Goal: Task Accomplishment & Management: Use online tool/utility

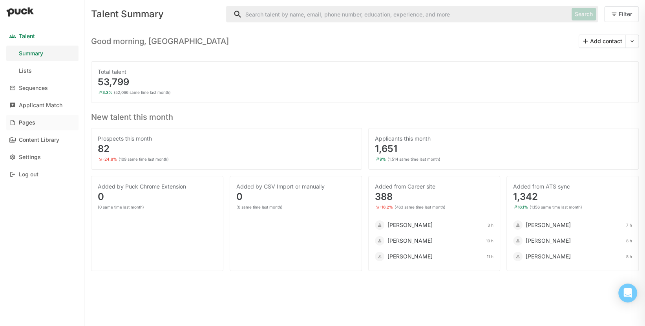
click at [27, 121] on div "Pages" at bounding box center [27, 122] width 16 height 7
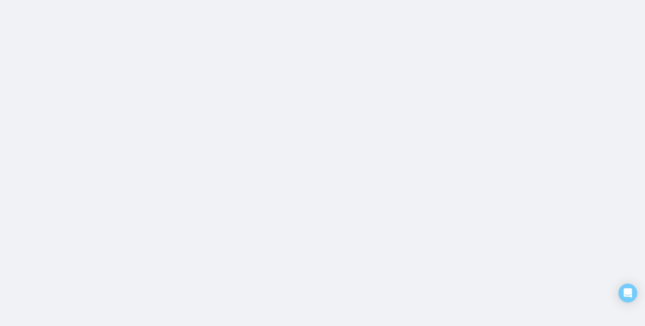
click at [27, 0] on html "Talent Summary Lists Sequences Applicant Match Pages Content Library Settings L…" at bounding box center [322, 0] width 645 height 0
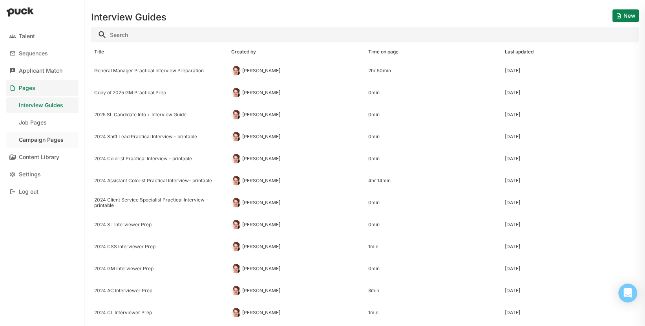
click at [35, 139] on div "Campaign Pages" at bounding box center [41, 140] width 45 height 7
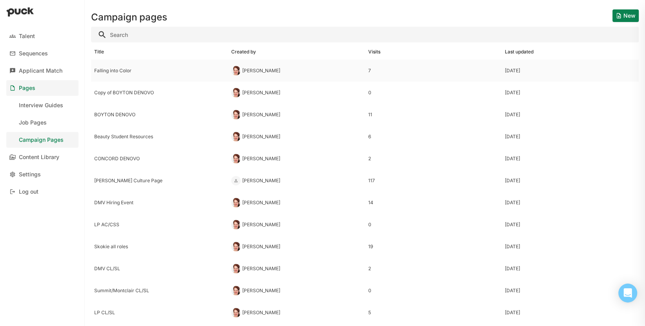
click at [112, 73] on div "Falling into Color" at bounding box center [159, 70] width 131 height 5
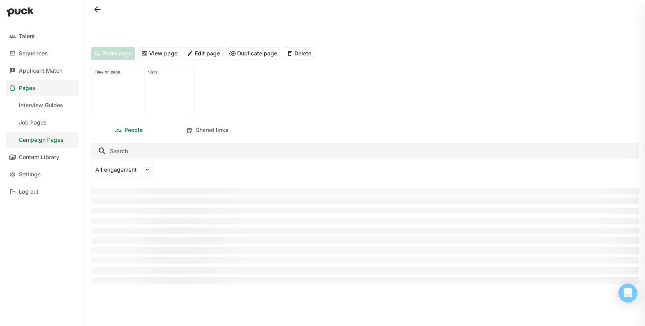
click at [205, 54] on button "Edit page" at bounding box center [203, 53] width 39 height 13
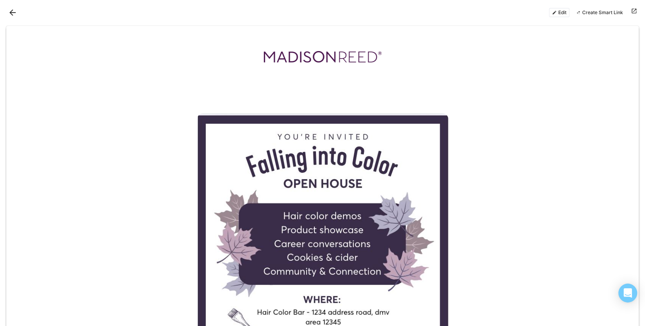
click at [563, 12] on button "Edit" at bounding box center [559, 12] width 21 height 9
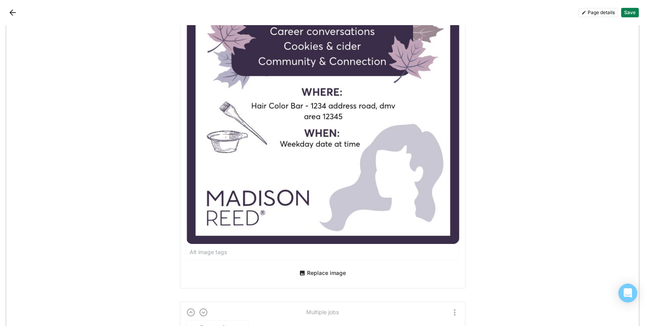
scroll to position [317, 0]
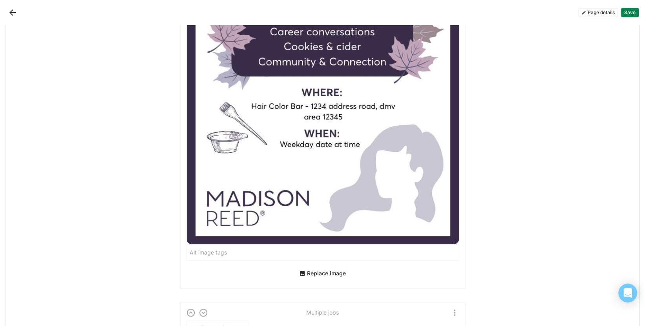
click at [321, 274] on button "Replace image" at bounding box center [322, 273] width 53 height 13
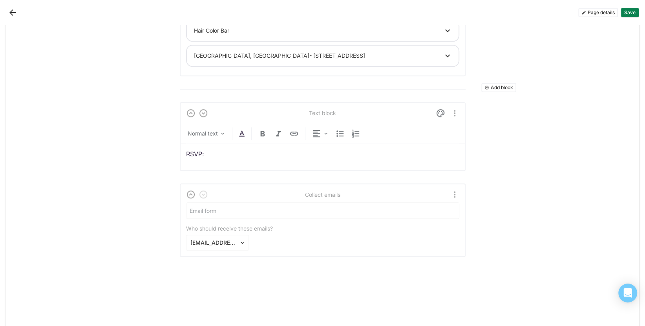
scroll to position [617, 0]
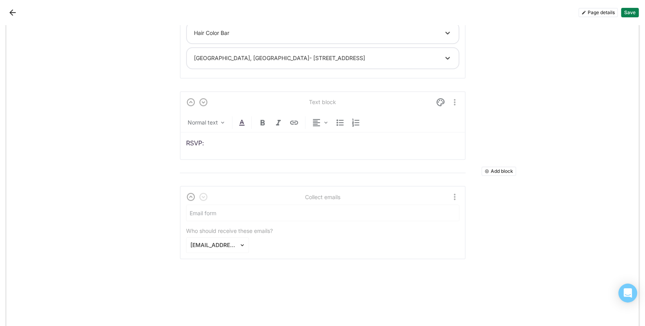
click at [230, 133] on div "RSVP:" at bounding box center [322, 142] width 273 height 21
click at [209, 122] on div "Normal text" at bounding box center [203, 123] width 30 height 8
click at [294, 141] on p "RSVP:" at bounding box center [322, 143] width 273 height 9
click at [457, 98] on img "More options" at bounding box center [454, 101] width 9 height 9
click at [440, 141] on div "Delete" at bounding box center [437, 140] width 16 height 7
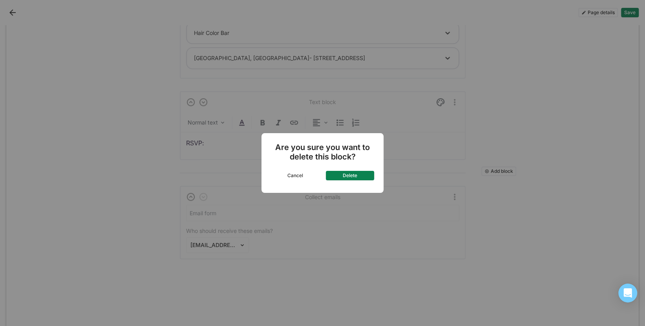
click at [352, 175] on button "Delete" at bounding box center [350, 175] width 49 height 9
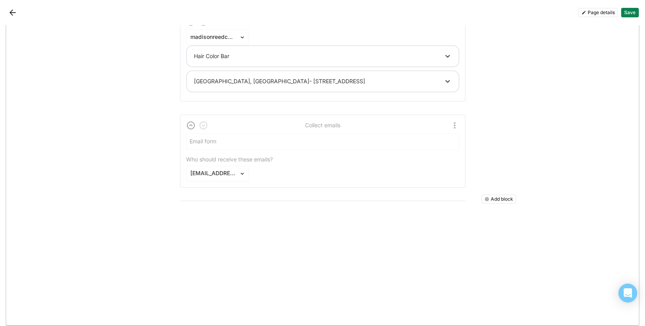
scroll to position [598, 0]
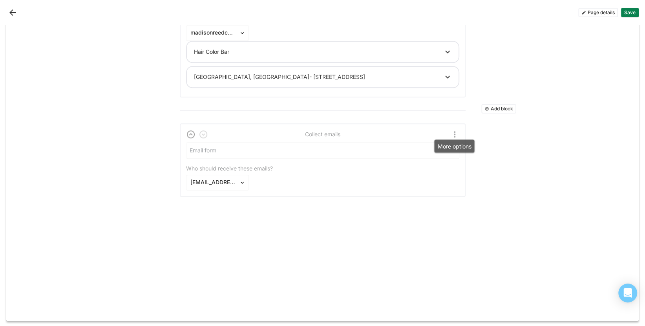
click at [454, 131] on img "More options" at bounding box center [454, 134] width 9 height 9
click at [439, 172] on div "Delete" at bounding box center [437, 171] width 16 height 7
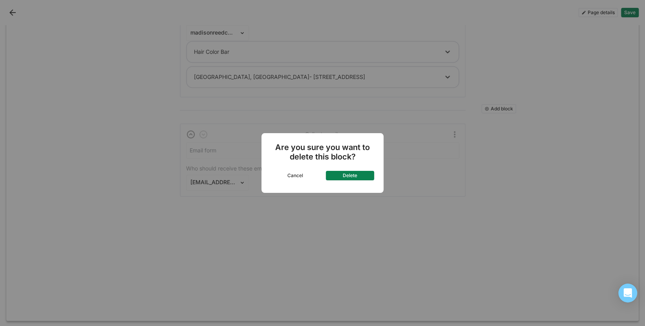
click at [348, 176] on button "Delete" at bounding box center [350, 175] width 49 height 9
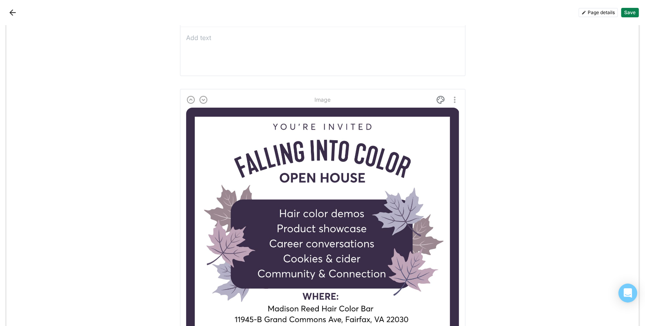
scroll to position [0, 0]
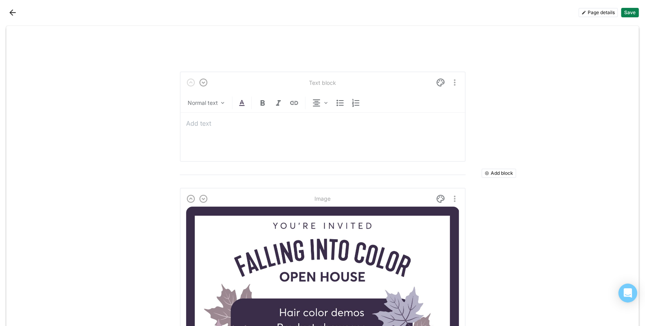
click at [248, 130] on div at bounding box center [322, 134] width 273 height 43
click at [454, 82] on img "More options" at bounding box center [454, 82] width 9 height 9
click at [436, 121] on div "Delete" at bounding box center [437, 121] width 16 height 7
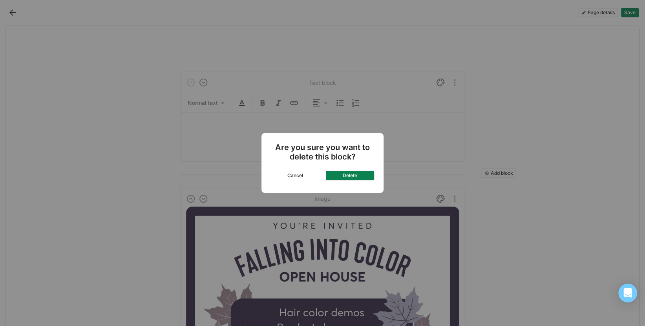
click at [352, 177] on button "Delete" at bounding box center [350, 175] width 49 height 9
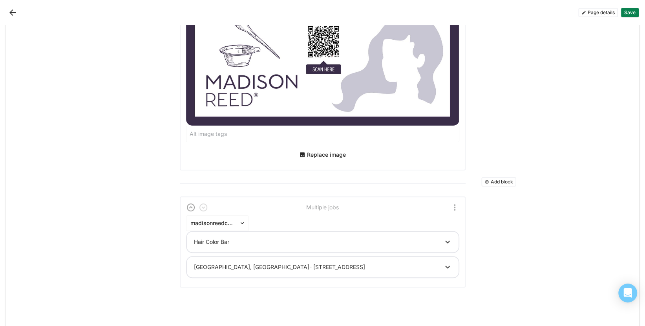
scroll to position [386, 0]
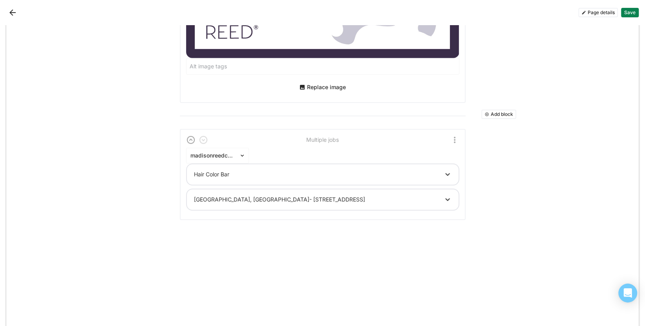
click at [507, 113] on button "Add block" at bounding box center [498, 114] width 35 height 9
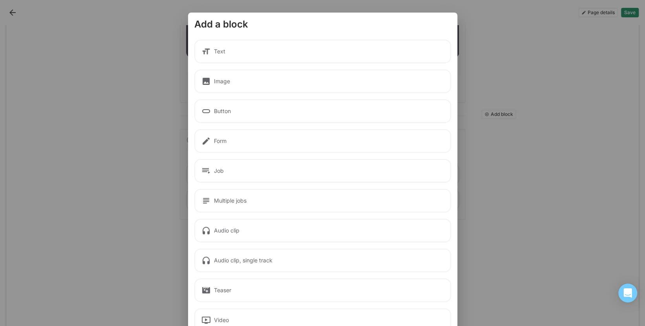
click at [216, 51] on div "Text" at bounding box center [322, 52] width 257 height 24
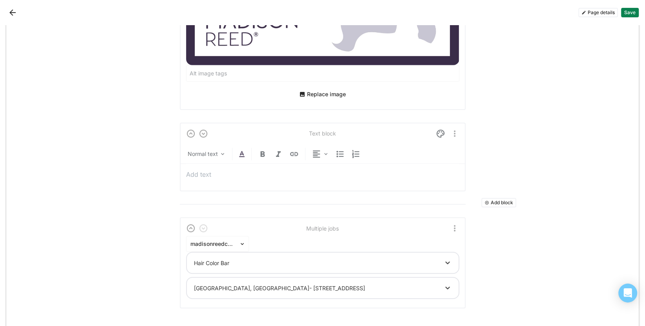
scroll to position [379, 0]
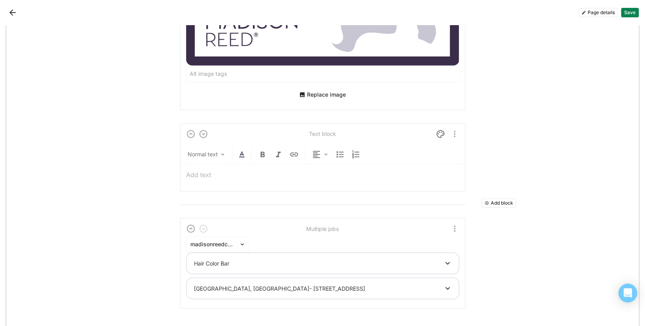
click at [293, 178] on p at bounding box center [322, 174] width 273 height 9
click at [205, 155] on div "Normal text" at bounding box center [203, 154] width 30 height 8
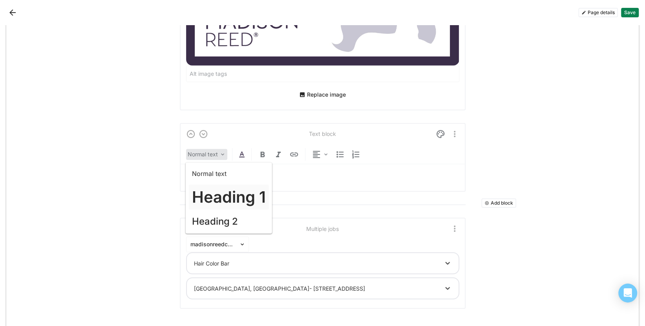
click at [228, 201] on h1 "Heading 1" at bounding box center [229, 197] width 74 height 19
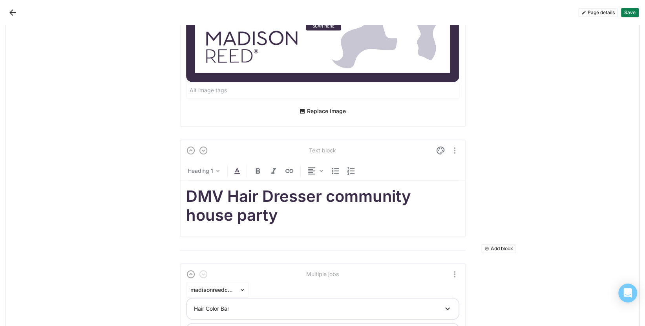
scroll to position [362, 0]
drag, startPoint x: 293, startPoint y: 216, endPoint x: 184, endPoint y: 194, distance: 111.0
click at [184, 194] on div "Text block Heading 1 DMV Hair Dresser community house party" at bounding box center [323, 189] width 286 height 98
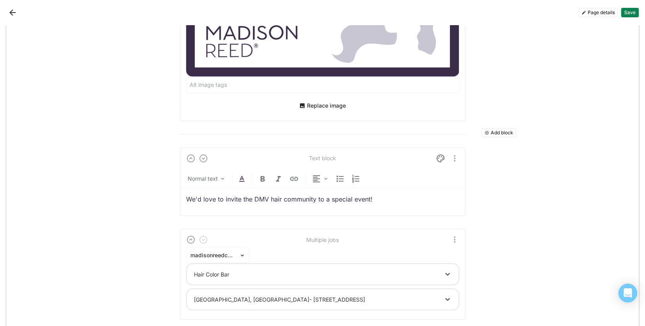
scroll to position [375, 0]
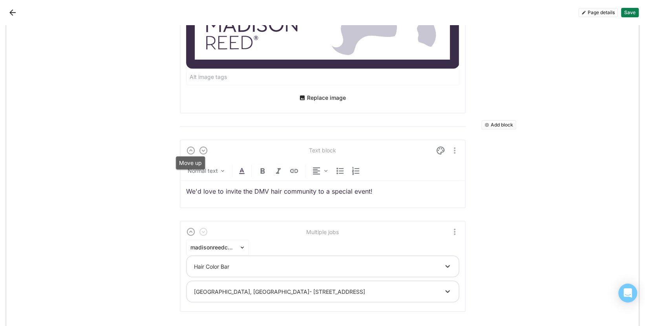
click at [189, 155] on img at bounding box center [190, 150] width 9 height 9
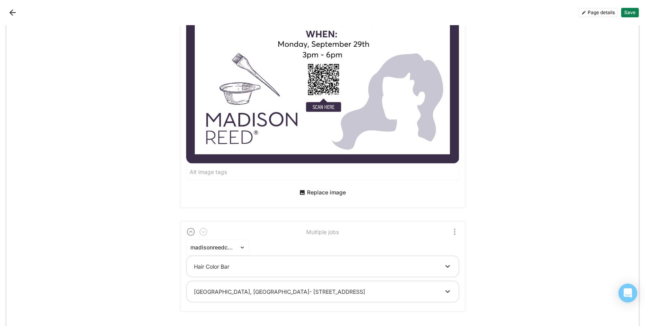
scroll to position [0, 0]
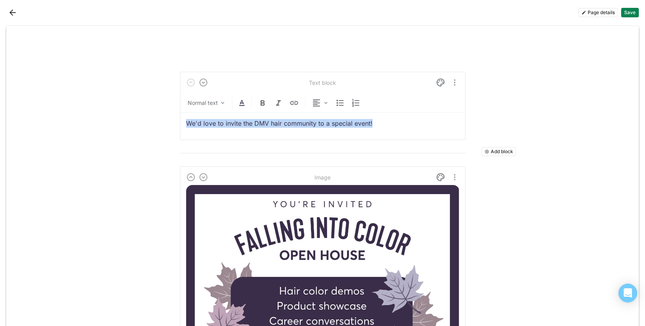
drag, startPoint x: 373, startPoint y: 120, endPoint x: 179, endPoint y: 110, distance: 194.3
click at [186, 110] on div "Normal text We'd love to invite the DMV hair community to a special event!" at bounding box center [322, 112] width 273 height 44
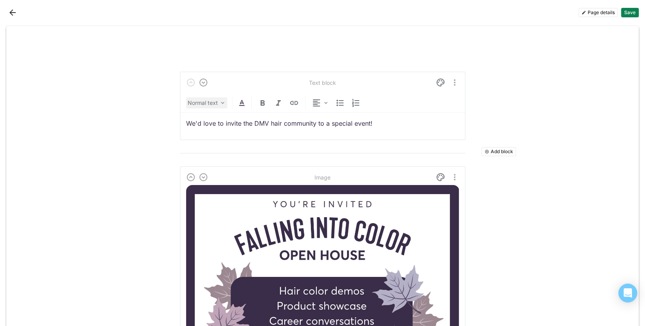
click at [216, 103] on div "Normal text" at bounding box center [203, 103] width 30 height 8
click at [213, 168] on h2 "Heading 2" at bounding box center [215, 170] width 46 height 11
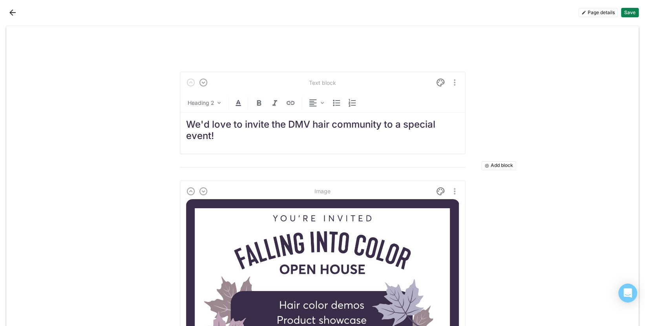
click at [232, 140] on h2 "We'd love to invite the DMV hair community to a special event!" at bounding box center [322, 130] width 273 height 23
drag, startPoint x: 210, startPoint y: 124, endPoint x: 179, endPoint y: 124, distance: 31.0
click at [268, 141] on h2 "[PERSON_NAME] would love to invite the DMV hair community to a special event" at bounding box center [322, 130] width 273 height 23
click at [399, 126] on h2 "[PERSON_NAME] would love to invite the DMV hair community to a special event..." at bounding box center [322, 130] width 273 height 23
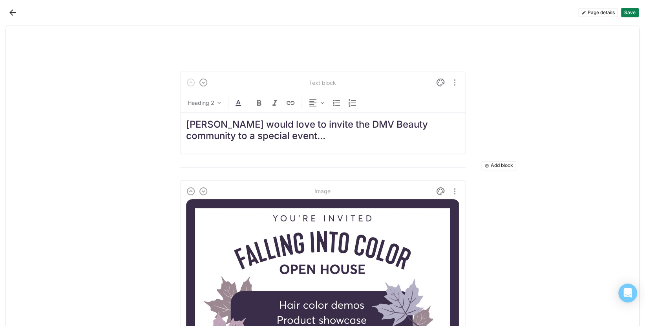
click at [193, 139] on h2 "[PERSON_NAME] would love to invite the DMV Beauty community to a special event.…" at bounding box center [322, 130] width 273 height 23
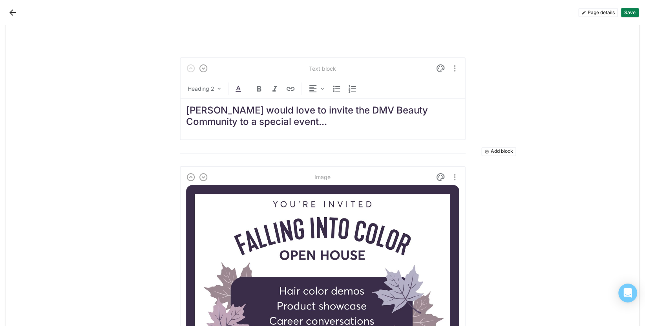
scroll to position [16, 0]
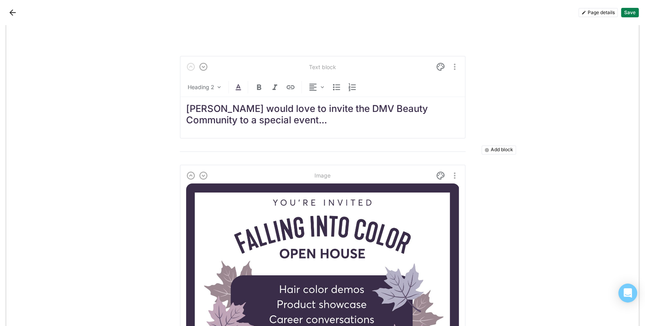
click at [320, 121] on h2 "[PERSON_NAME] would love to invite the DMV Beauty Community to a special event.…" at bounding box center [322, 114] width 273 height 23
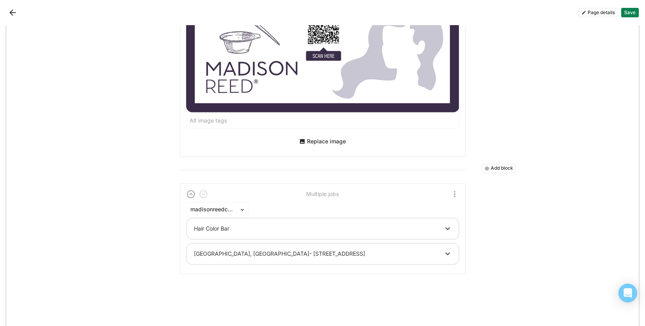
scroll to position [427, 0]
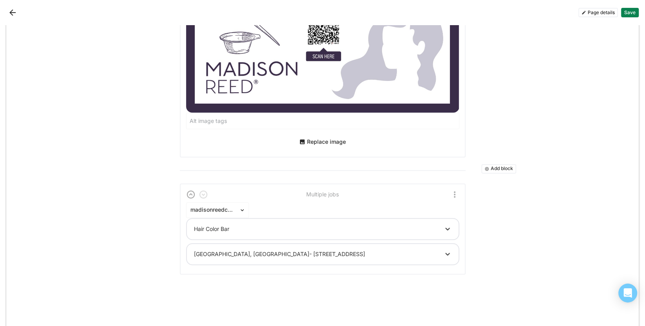
click at [498, 170] on button "Add block" at bounding box center [498, 168] width 35 height 9
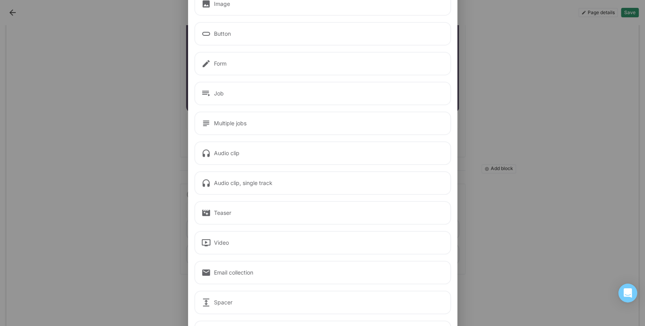
scroll to position [79, 0]
click at [224, 153] on div "Audio clip" at bounding box center [322, 152] width 257 height 24
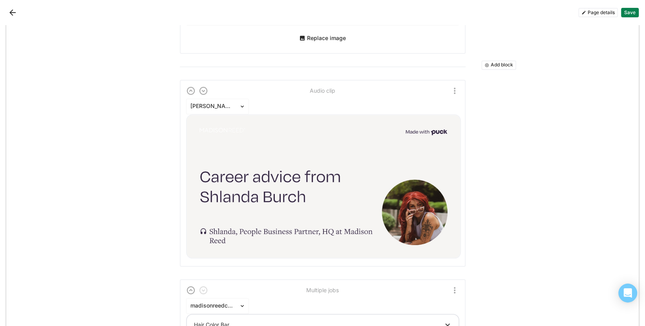
scroll to position [552, 0]
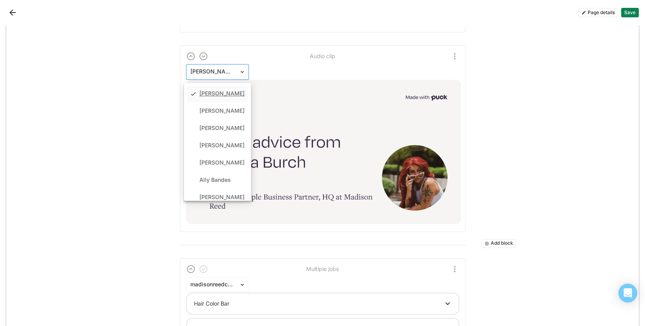
click at [219, 71] on div at bounding box center [212, 72] width 45 height 8
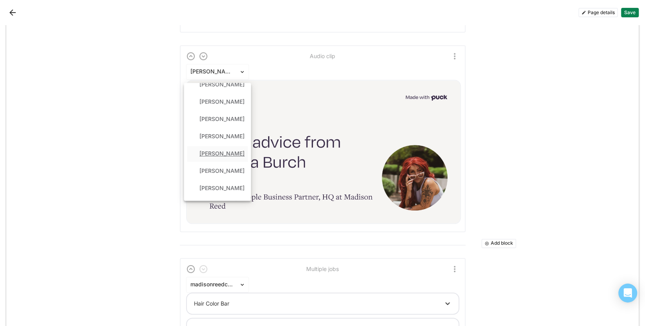
scroll to position [257, 0]
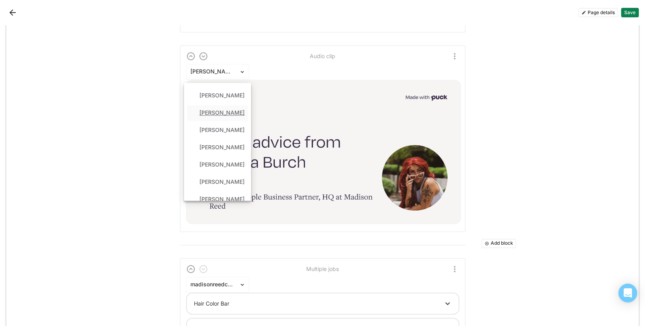
click at [214, 114] on div "[PERSON_NAME]" at bounding box center [221, 113] width 45 height 7
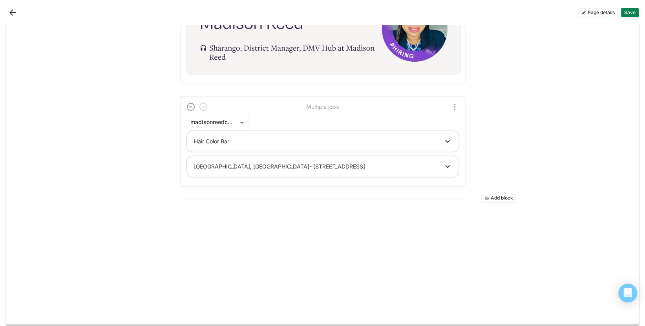
scroll to position [702, 0]
click at [496, 196] on button "Add block" at bounding box center [498, 196] width 35 height 9
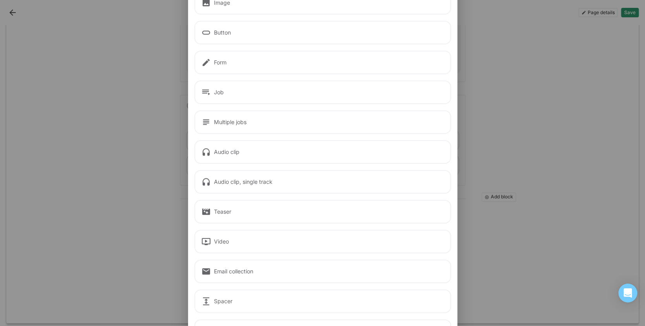
scroll to position [115, 0]
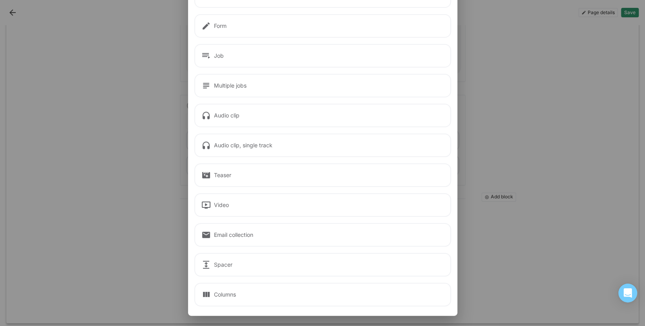
click at [211, 199] on div "Video" at bounding box center [322, 205] width 257 height 24
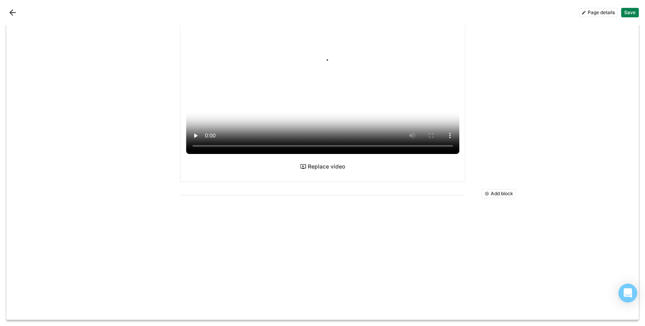
scroll to position [917, 0]
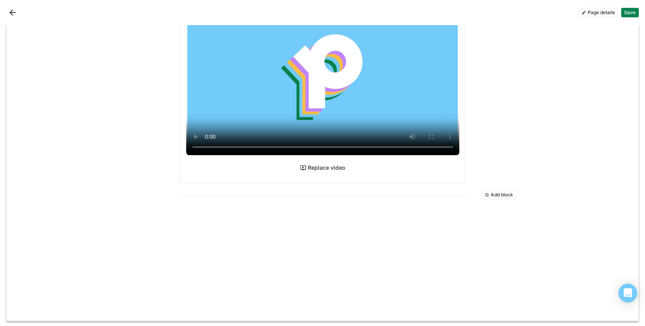
click at [318, 168] on button "Replace video" at bounding box center [322, 167] width 51 height 13
click at [332, 170] on button "Replace video" at bounding box center [322, 167] width 51 height 13
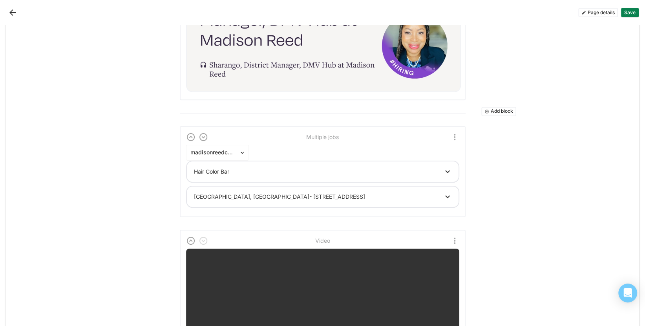
scroll to position [673, 0]
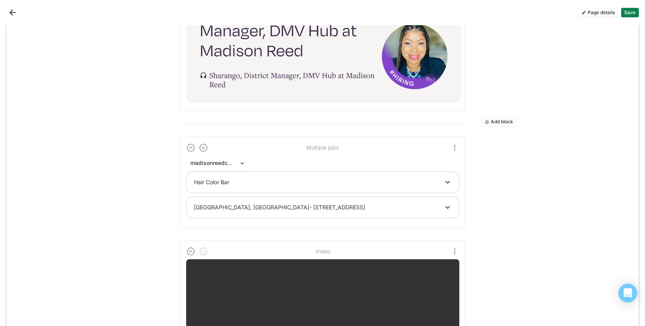
click at [501, 121] on button "Add block" at bounding box center [498, 121] width 35 height 9
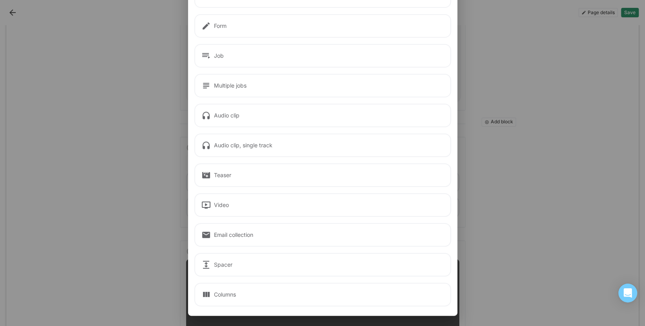
click at [232, 234] on div "Email collection" at bounding box center [322, 235] width 257 height 24
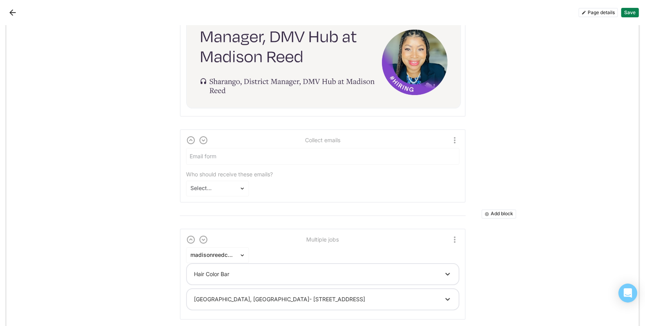
scroll to position [666, 0]
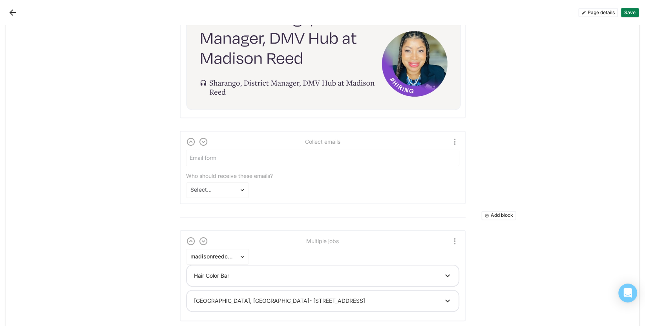
click at [251, 176] on div "Who should receive these emails?" at bounding box center [322, 172] width 273 height 13
click at [234, 157] on input at bounding box center [323, 158] width 273 height 16
click at [329, 191] on div "Who should receive these emails? Select..." at bounding box center [322, 174] width 273 height 48
click at [445, 158] on input at bounding box center [323, 158] width 273 height 16
click at [364, 157] on input at bounding box center [323, 158] width 273 height 16
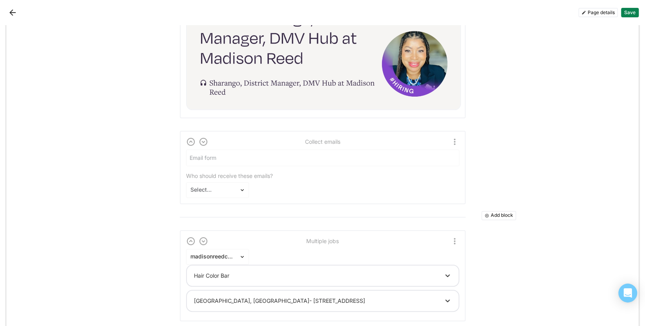
click at [368, 179] on div "Who should receive these emails? Select..." at bounding box center [322, 174] width 273 height 48
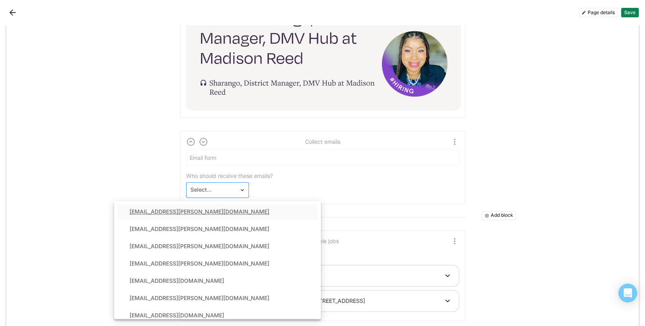
click at [202, 184] on div "Select..." at bounding box center [217, 190] width 63 height 16
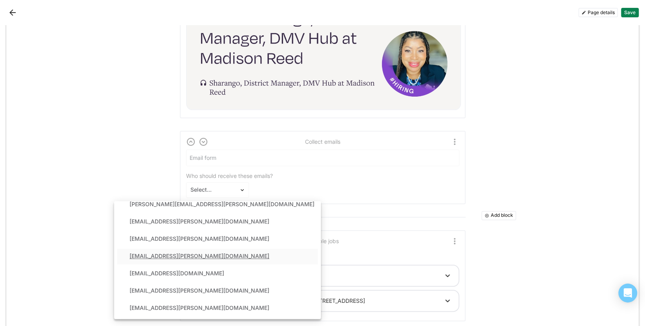
scroll to position [145, 0]
click at [199, 307] on div "[EMAIL_ADDRESS][PERSON_NAME][DOMAIN_NAME]" at bounding box center [200, 308] width 140 height 7
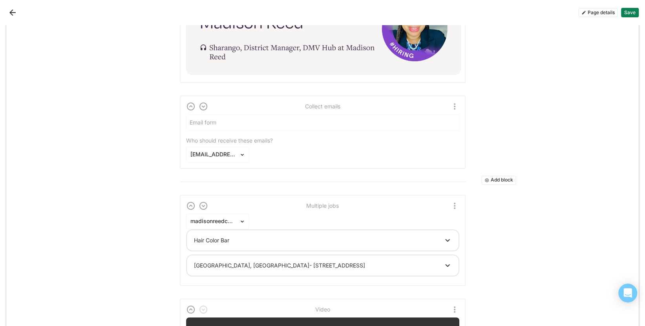
scroll to position [697, 0]
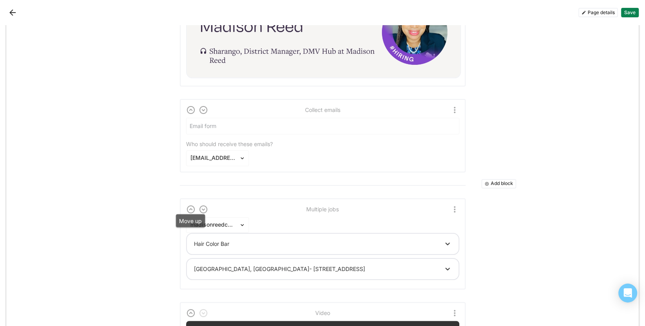
click at [191, 208] on img at bounding box center [190, 209] width 9 height 9
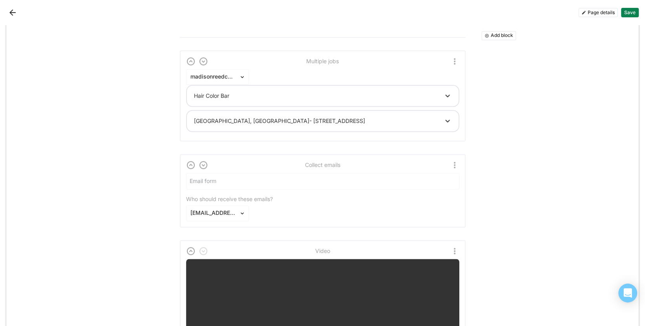
scroll to position [759, 0]
click at [494, 224] on div "Add block Text block Heading 2 [PERSON_NAME] would love to invite the DMV Beaut…" at bounding box center [322, 82] width 633 height 1630
click at [507, 36] on button "Add block" at bounding box center [498, 35] width 35 height 9
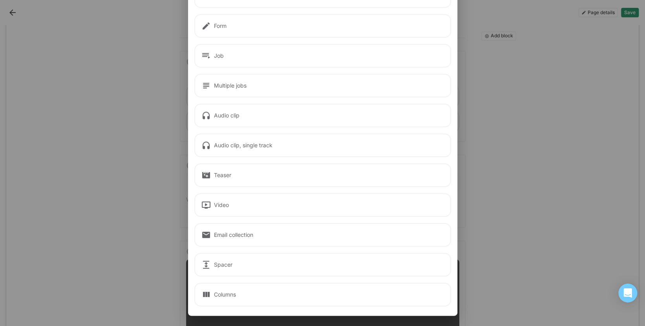
click at [226, 146] on div "Audio clip, single track" at bounding box center [322, 146] width 257 height 24
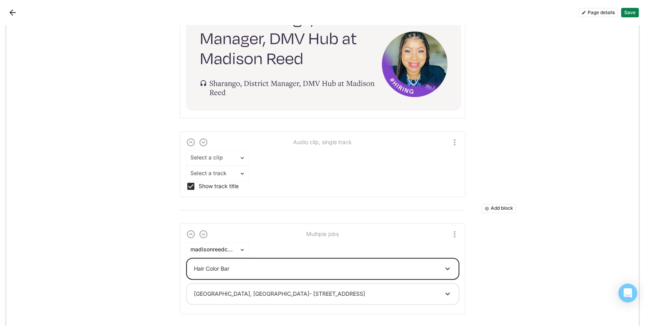
scroll to position [664, 0]
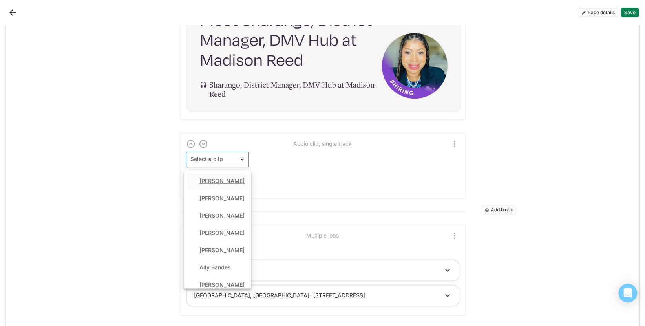
click at [221, 159] on div at bounding box center [212, 159] width 45 height 8
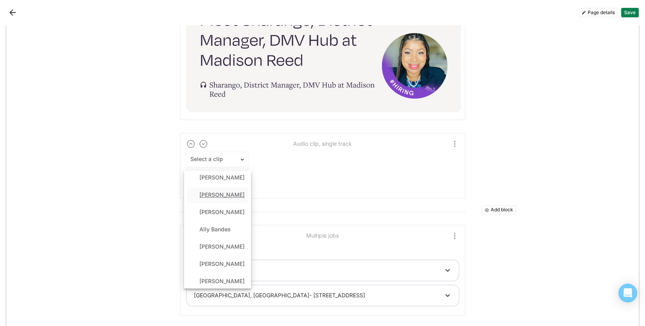
scroll to position [39, 0]
click at [210, 247] on div "[PERSON_NAME]" at bounding box center [221, 245] width 45 height 7
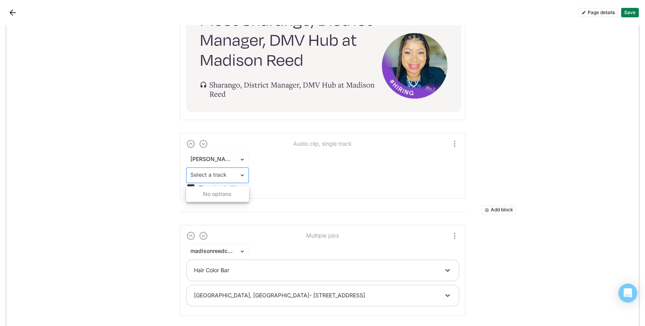
click at [214, 176] on div at bounding box center [212, 175] width 45 height 8
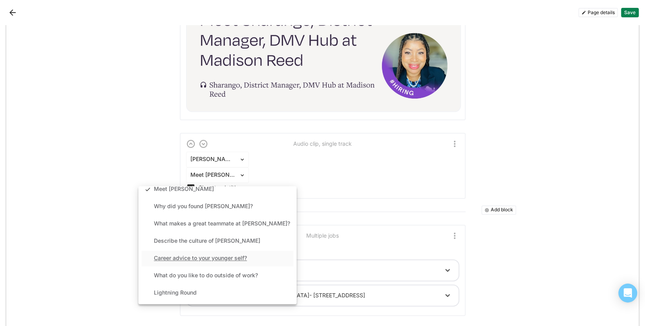
scroll to position [0, 0]
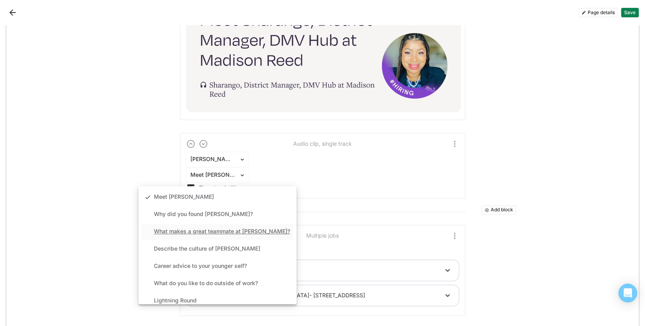
click at [205, 231] on div "What makes a great teammate at [PERSON_NAME]?" at bounding box center [222, 231] width 136 height 7
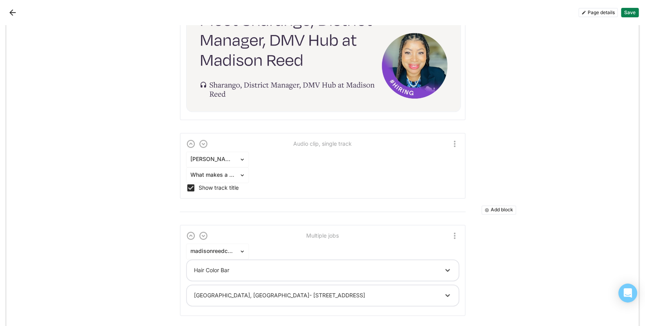
click at [456, 140] on img "More options" at bounding box center [454, 143] width 9 height 9
click at [226, 175] on div at bounding box center [212, 175] width 45 height 8
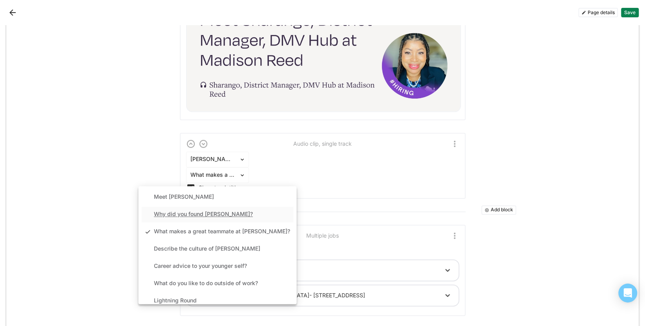
click at [204, 212] on div "Why did you found [PERSON_NAME]?" at bounding box center [203, 214] width 99 height 7
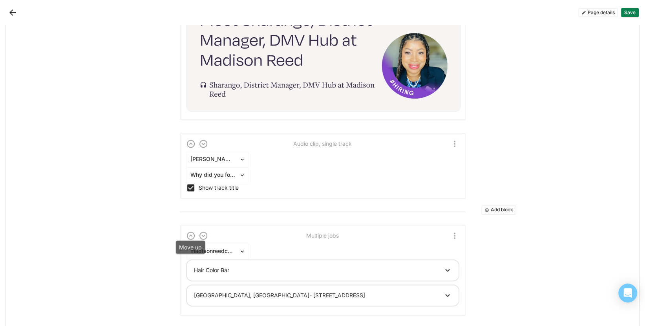
click at [192, 234] on img at bounding box center [190, 235] width 9 height 9
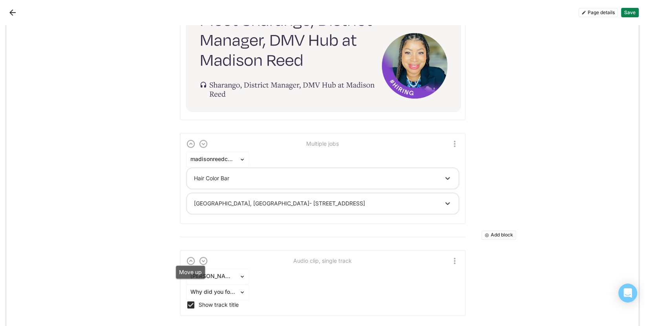
click at [190, 257] on img at bounding box center [190, 260] width 9 height 9
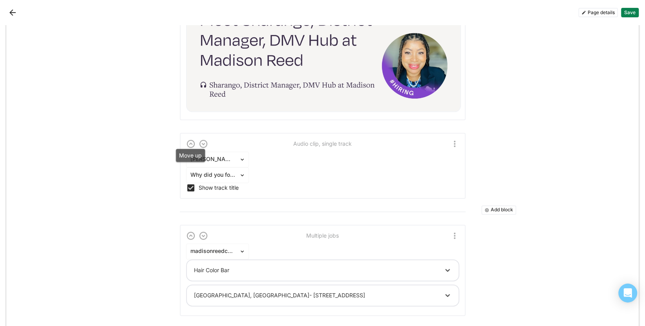
click at [190, 141] on img at bounding box center [190, 143] width 9 height 9
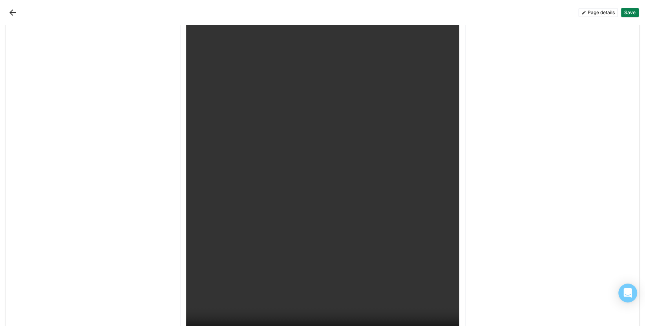
scroll to position [1414, 0]
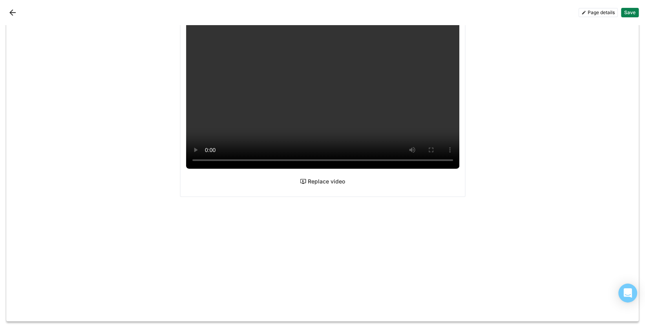
click at [632, 10] on button "Save" at bounding box center [630, 12] width 18 height 9
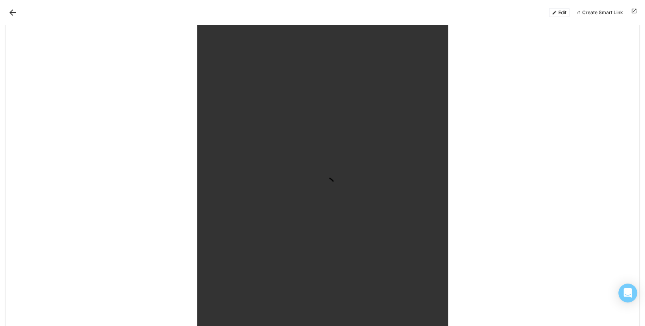
scroll to position [1140, 0]
